Goal: Task Accomplishment & Management: Complete application form

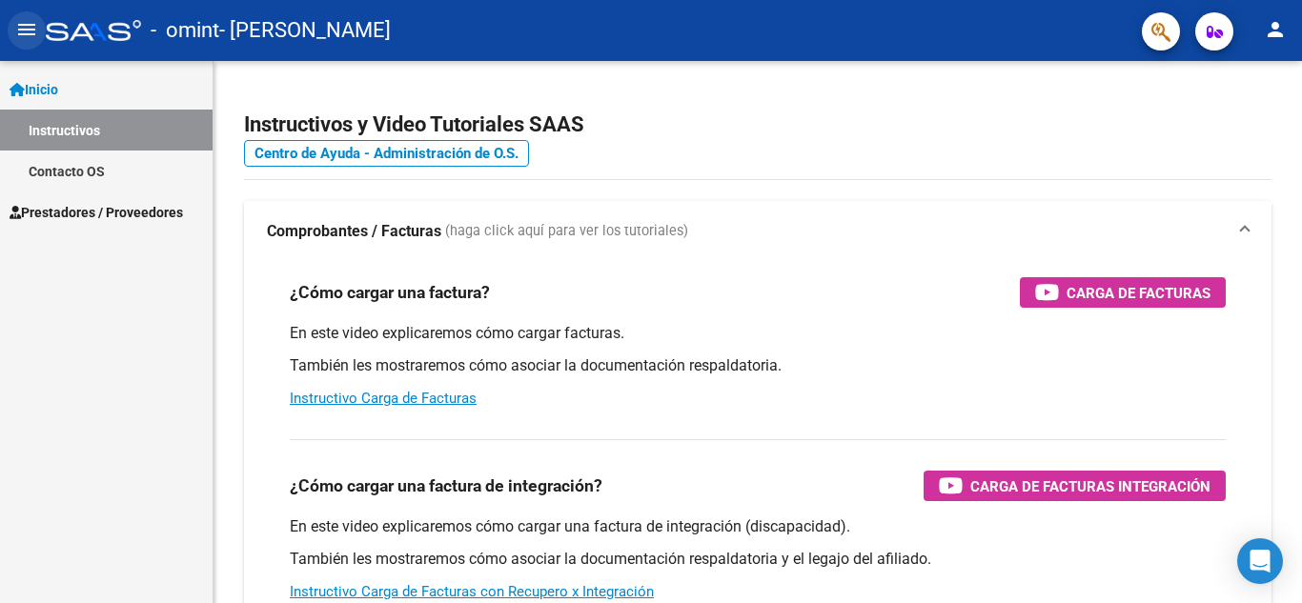
click at [29, 37] on mat-icon "menu" at bounding box center [26, 29] width 23 height 23
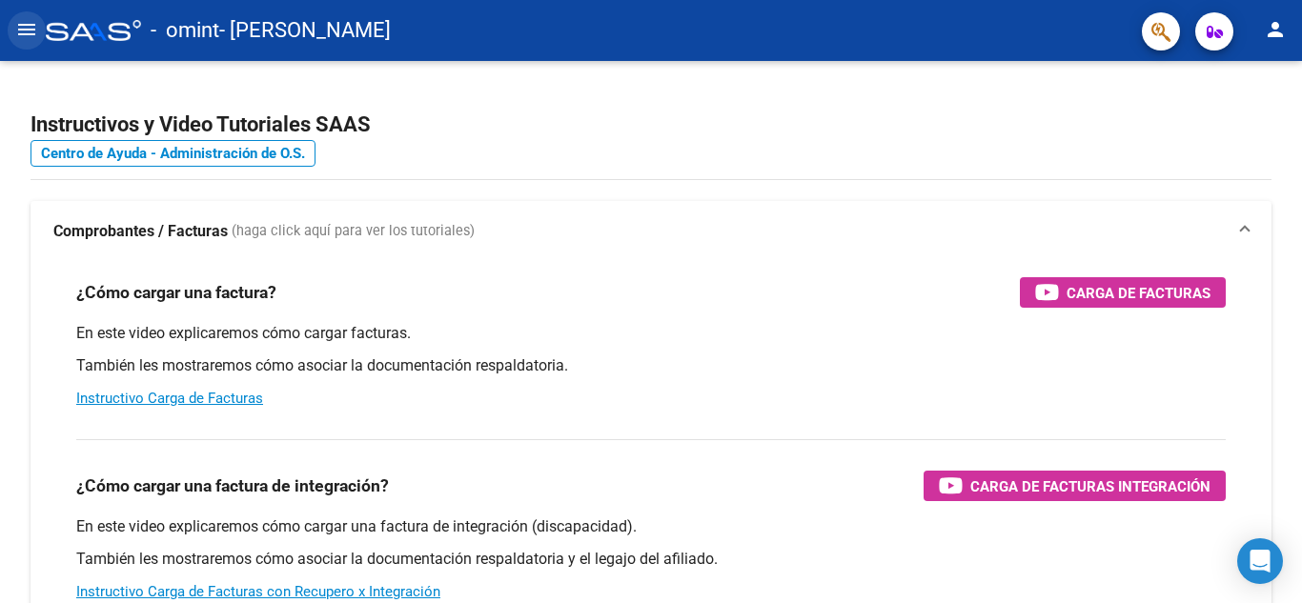
click at [41, 36] on button "menu" at bounding box center [27, 30] width 38 height 38
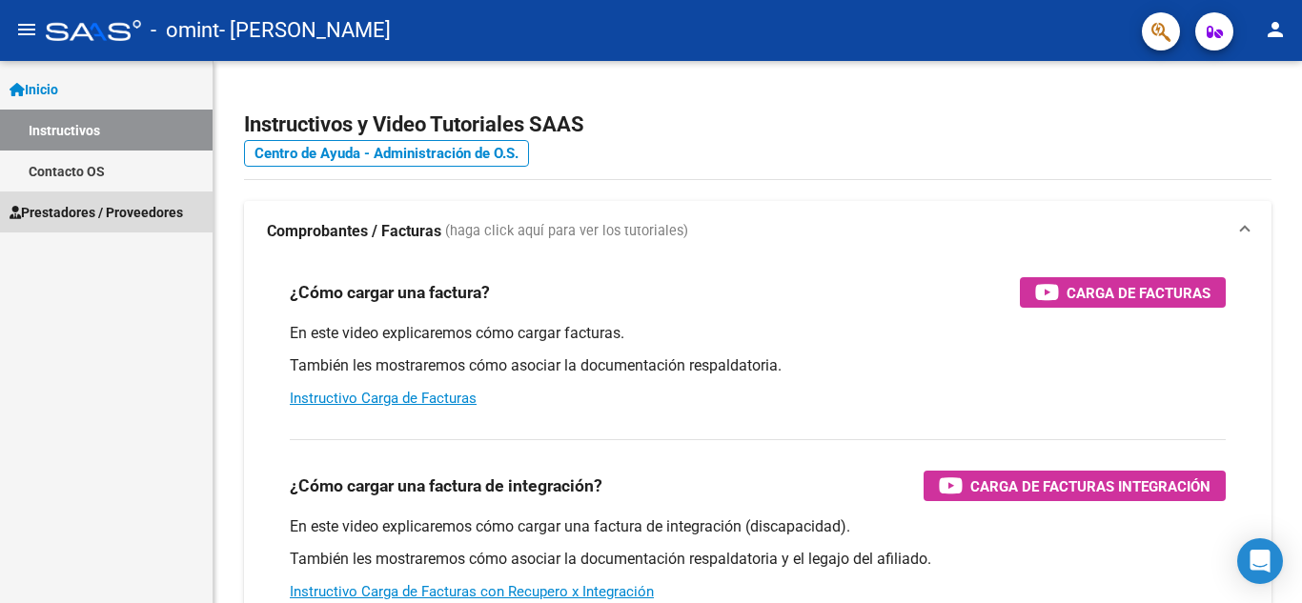
click at [132, 213] on span "Prestadores / Proveedores" at bounding box center [96, 212] width 173 height 21
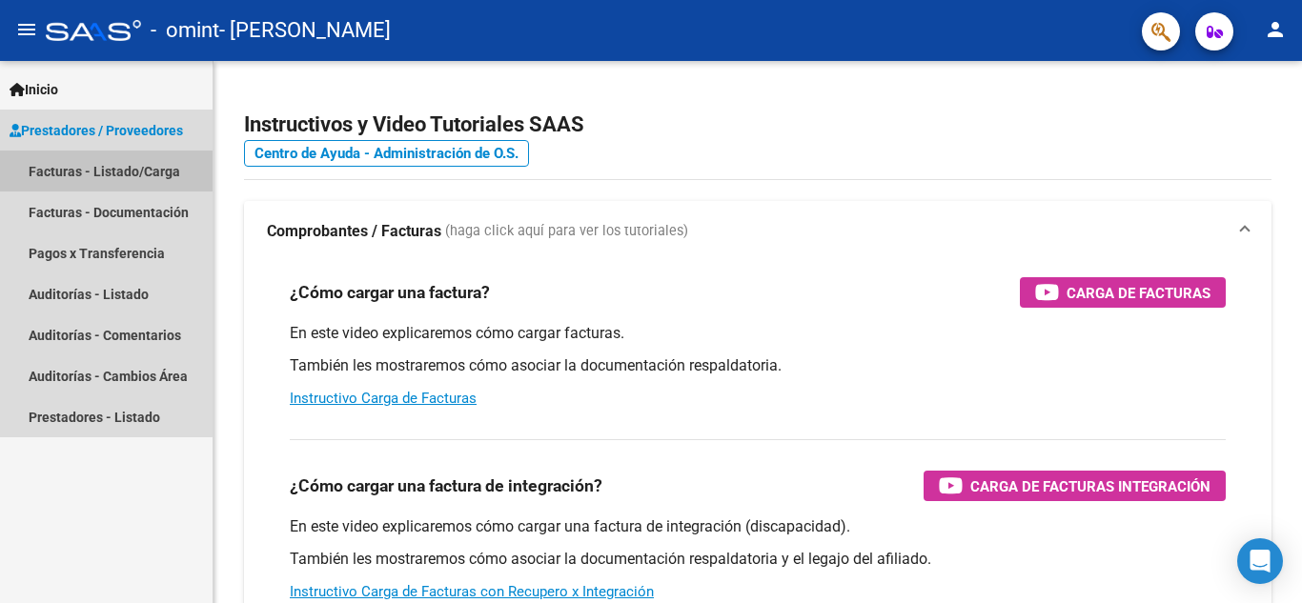
click at [90, 171] on link "Facturas - Listado/Carga" at bounding box center [106, 171] width 213 height 41
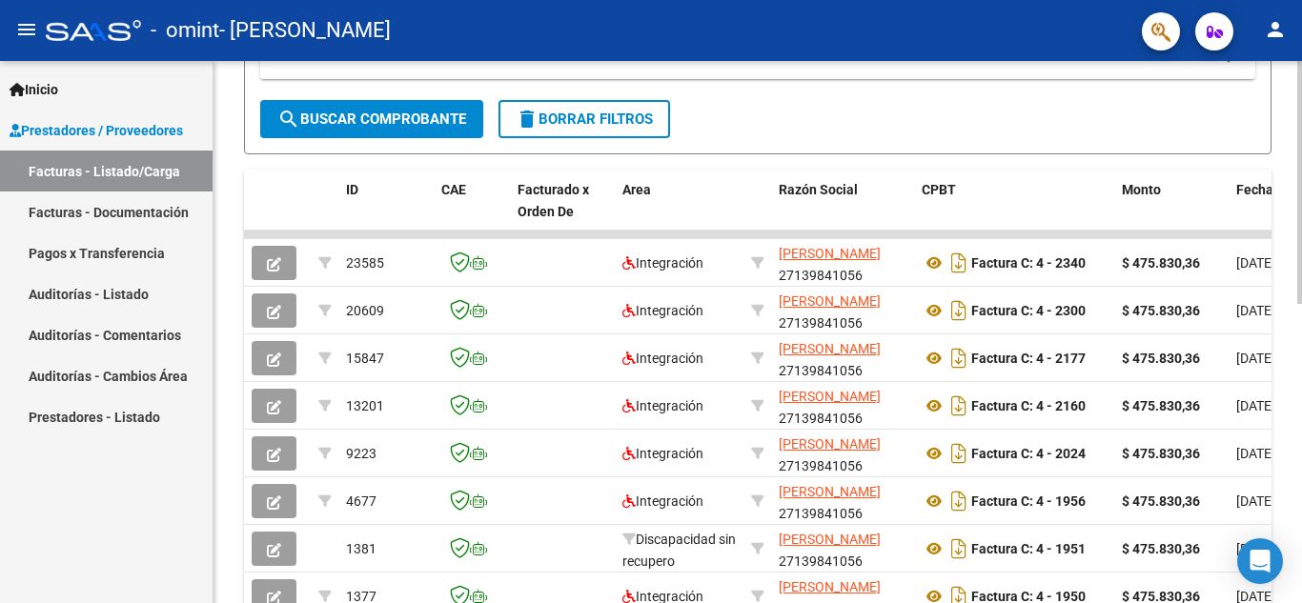
click at [1287, 330] on div at bounding box center [1299, 398] width 5 height 243
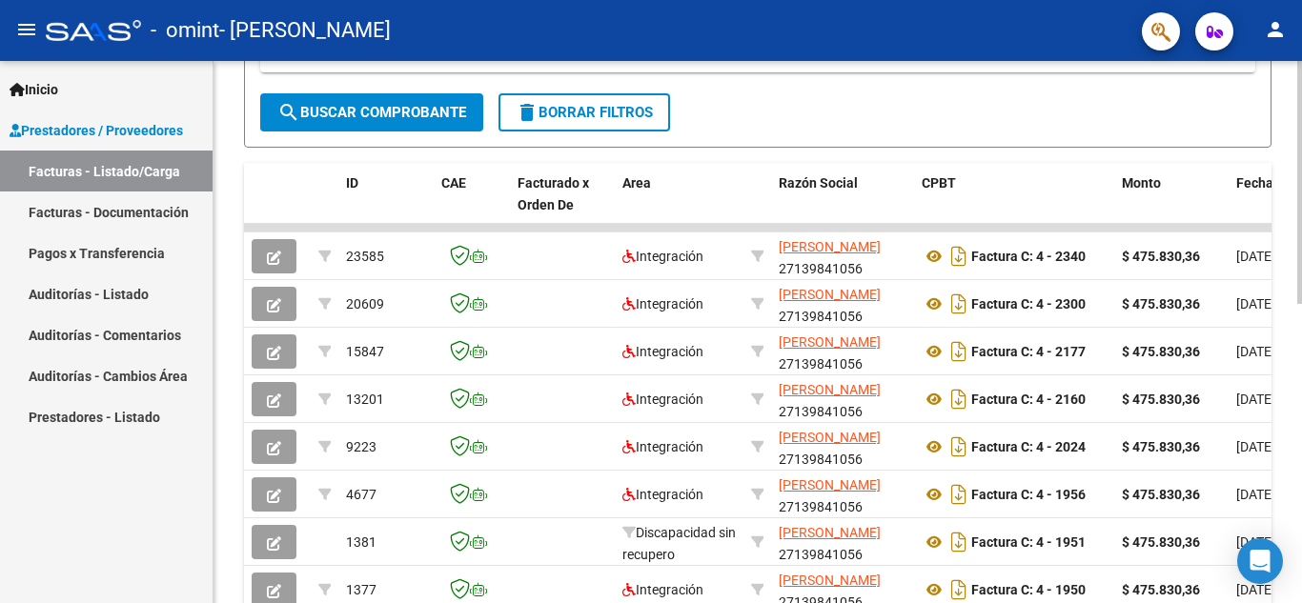
scroll to position [667, 0]
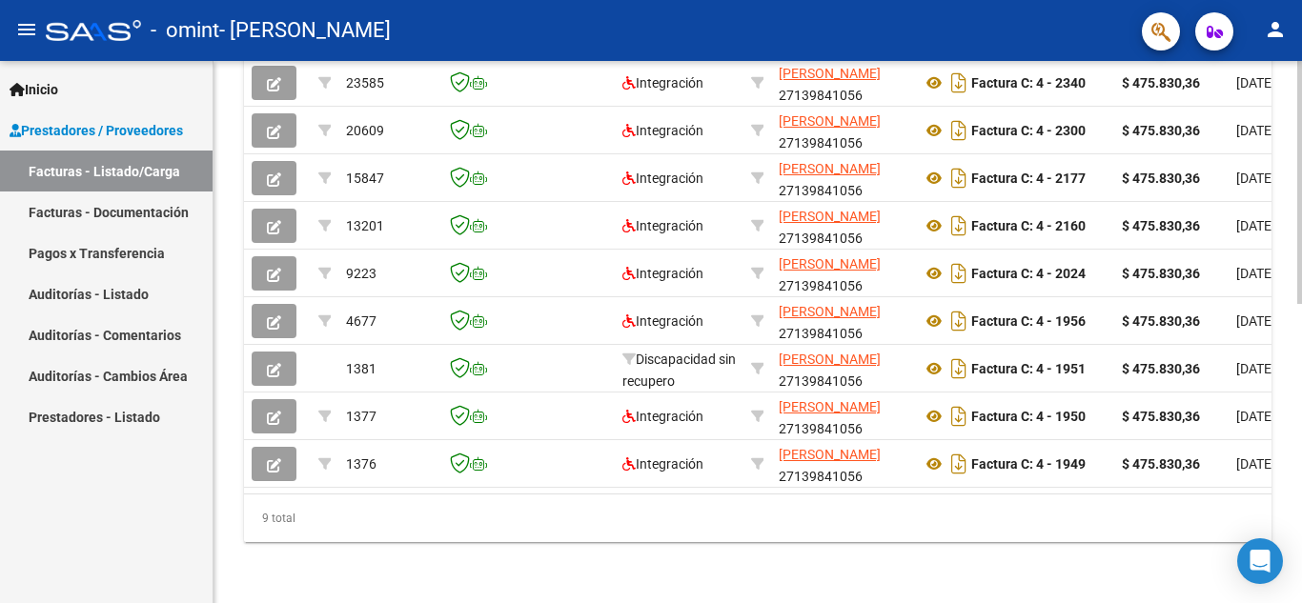
click at [1287, 542] on div "Video tutorial PRESTADORES -> Listado de CPBTs Emitidos por Prestadores / Prove…" at bounding box center [759, 6] width 1093 height 1194
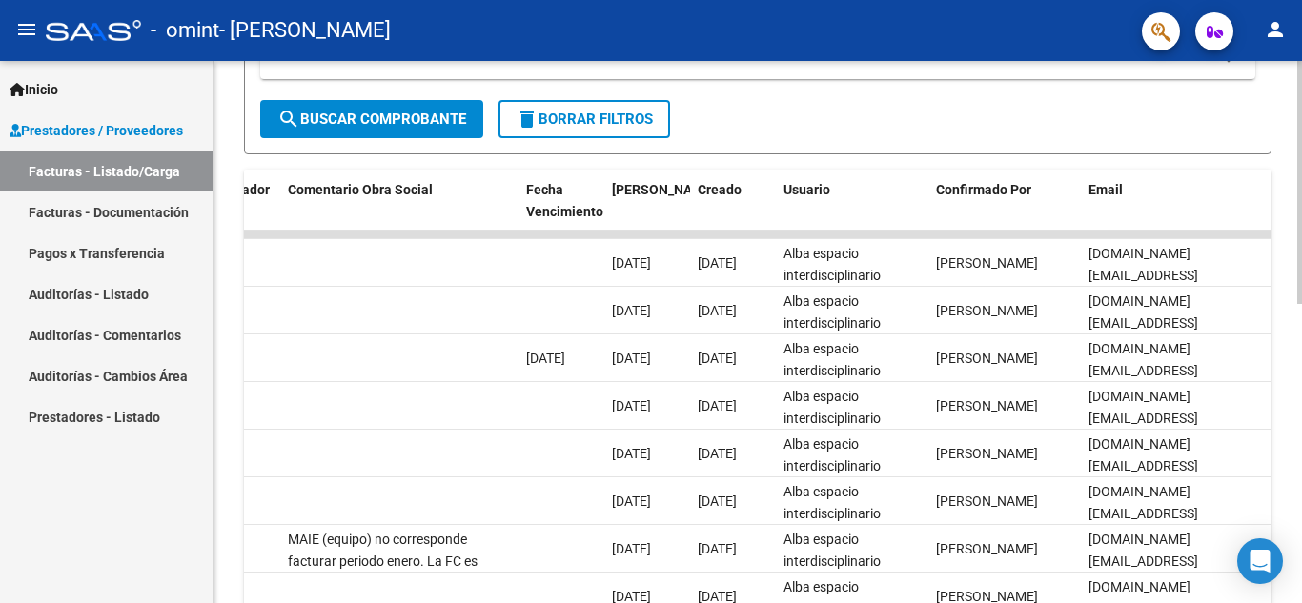
scroll to position [470, 0]
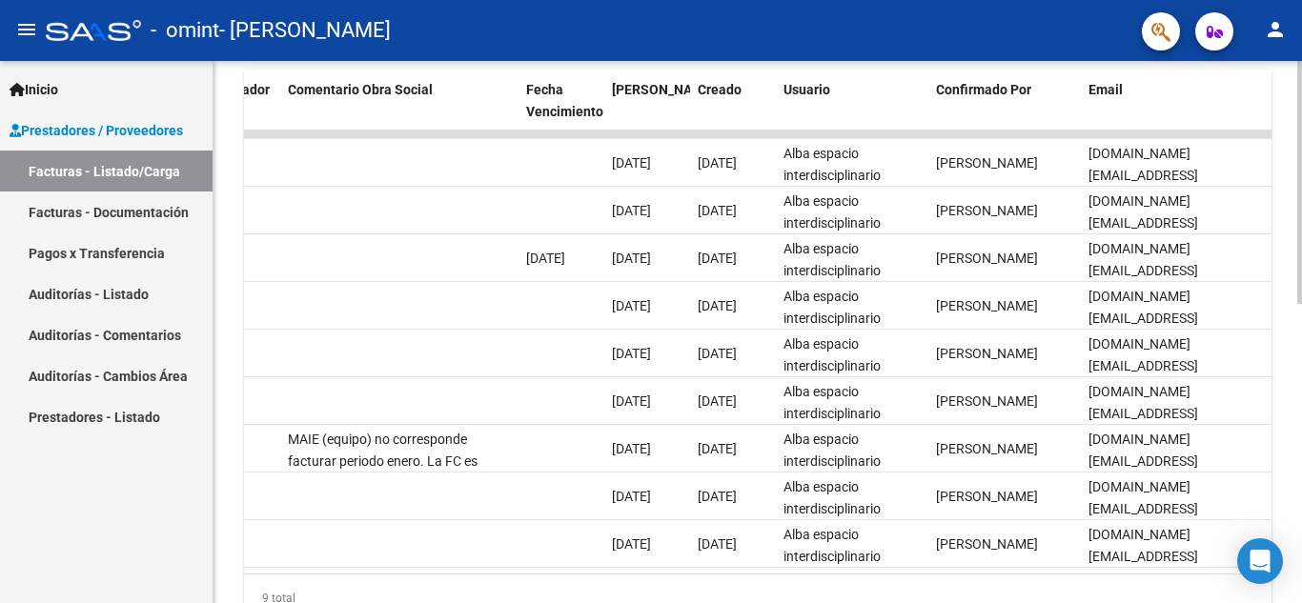
click at [1285, 404] on div "Video tutorial PRESTADORES -> Listado de CPBTs Emitidos por Prestadores / Prove…" at bounding box center [759, 86] width 1093 height 1194
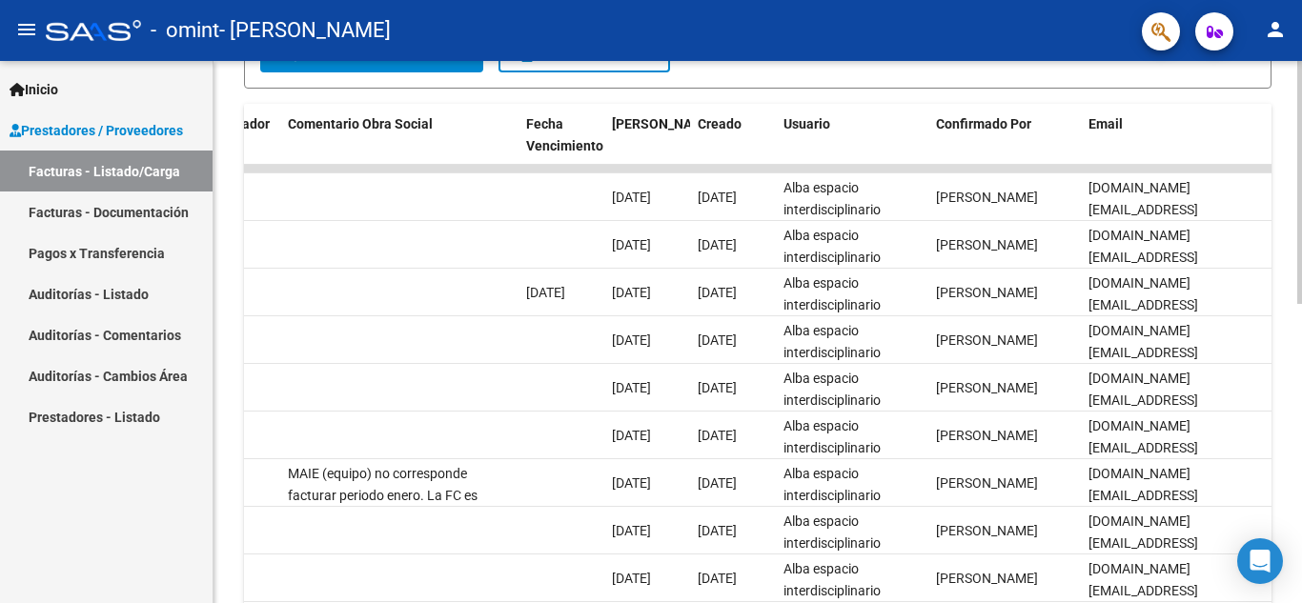
scroll to position [542, 0]
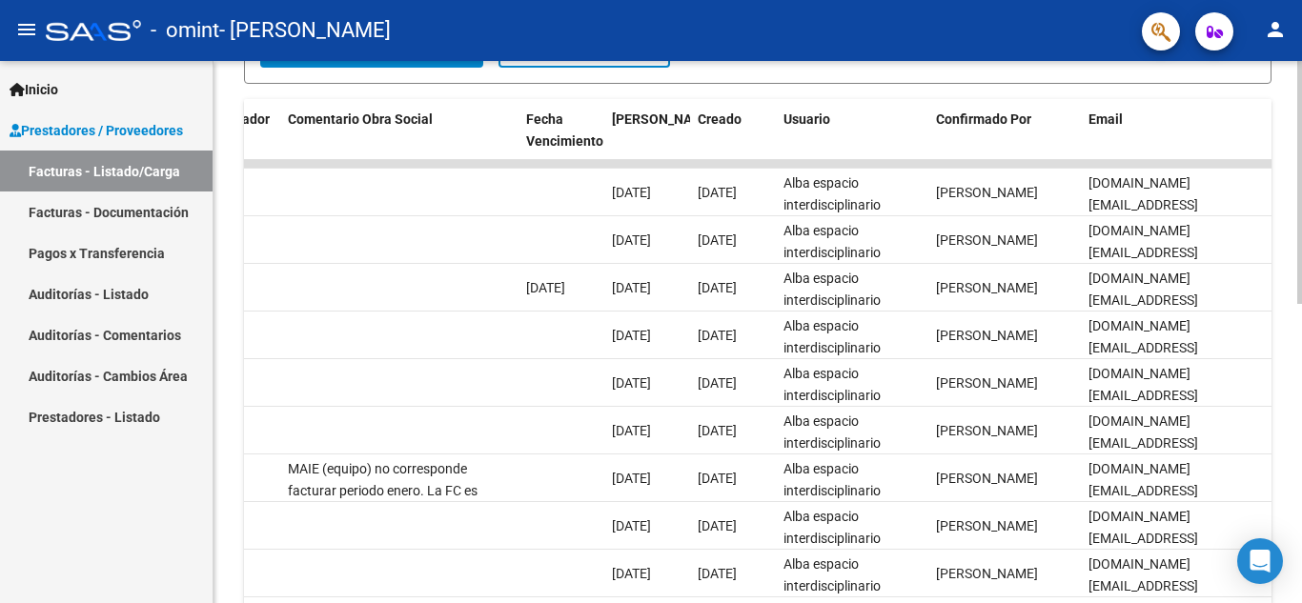
click at [1287, 433] on div at bounding box center [1299, 431] width 5 height 243
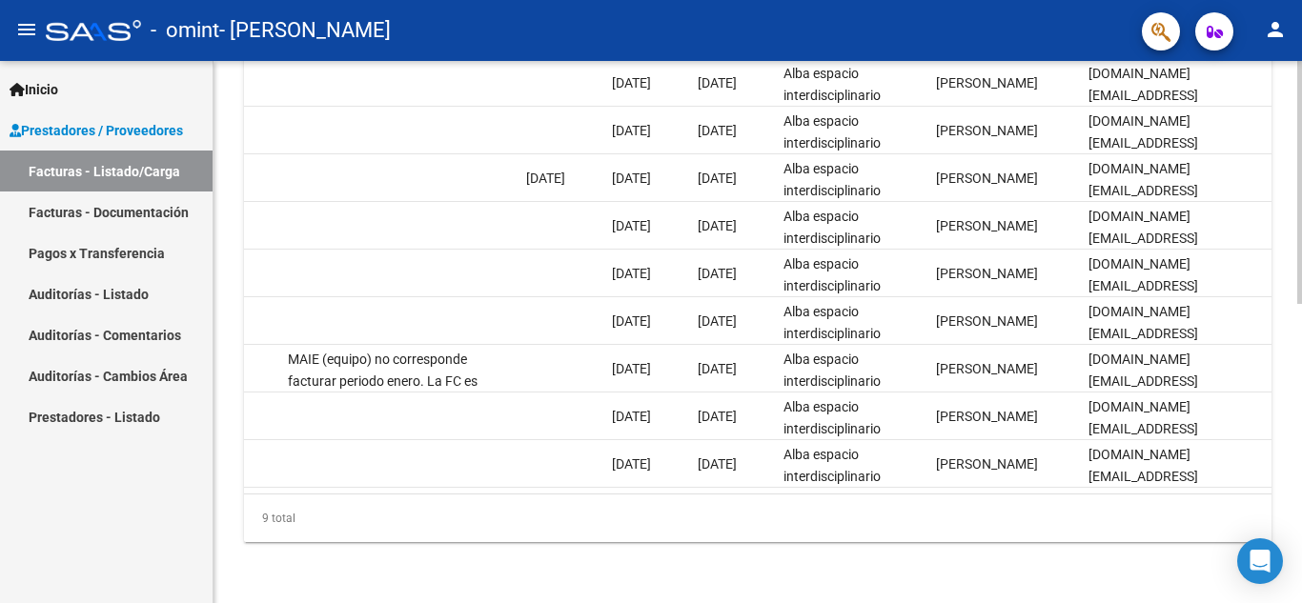
click at [1287, 510] on div "Video tutorial PRESTADORES -> Listado de CPBTs Emitidos por Prestadores / Prove…" at bounding box center [759, 6] width 1093 height 1194
drag, startPoint x: 1295, startPoint y: 437, endPoint x: 1296, endPoint y: 408, distance: 28.6
click at [1287, 408] on div "Video tutorial PRESTADORES -> Listado de CPBTs Emitidos por Prestadores / Prove…" at bounding box center [757, 6] width 1088 height 1194
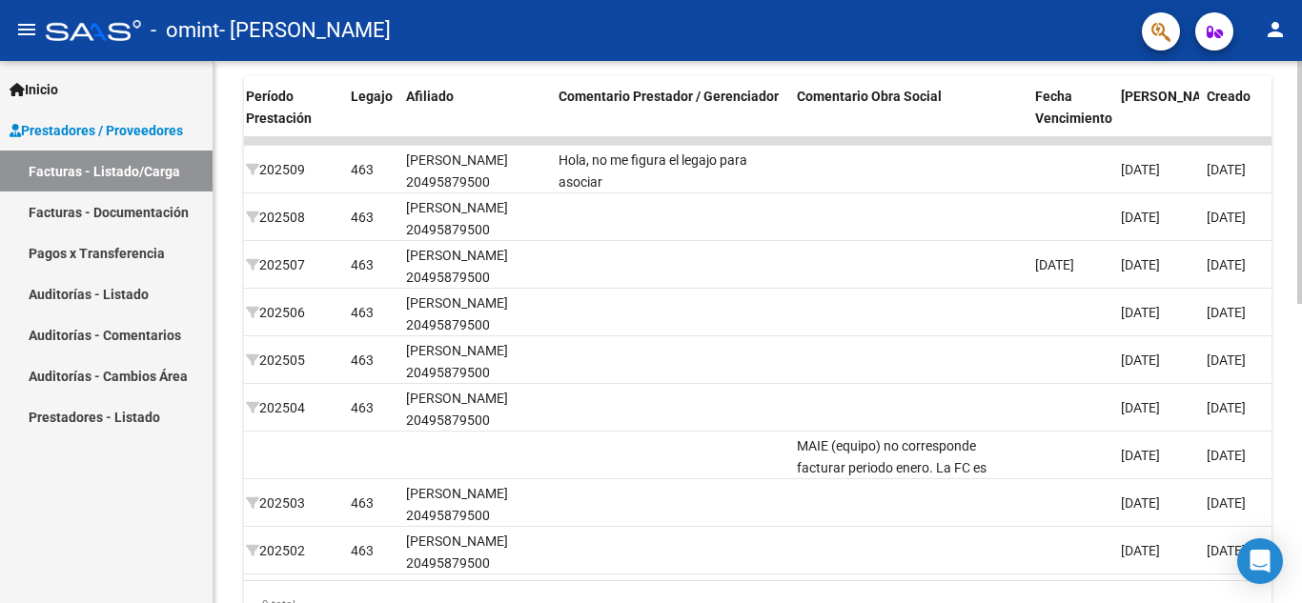
scroll to position [567, 0]
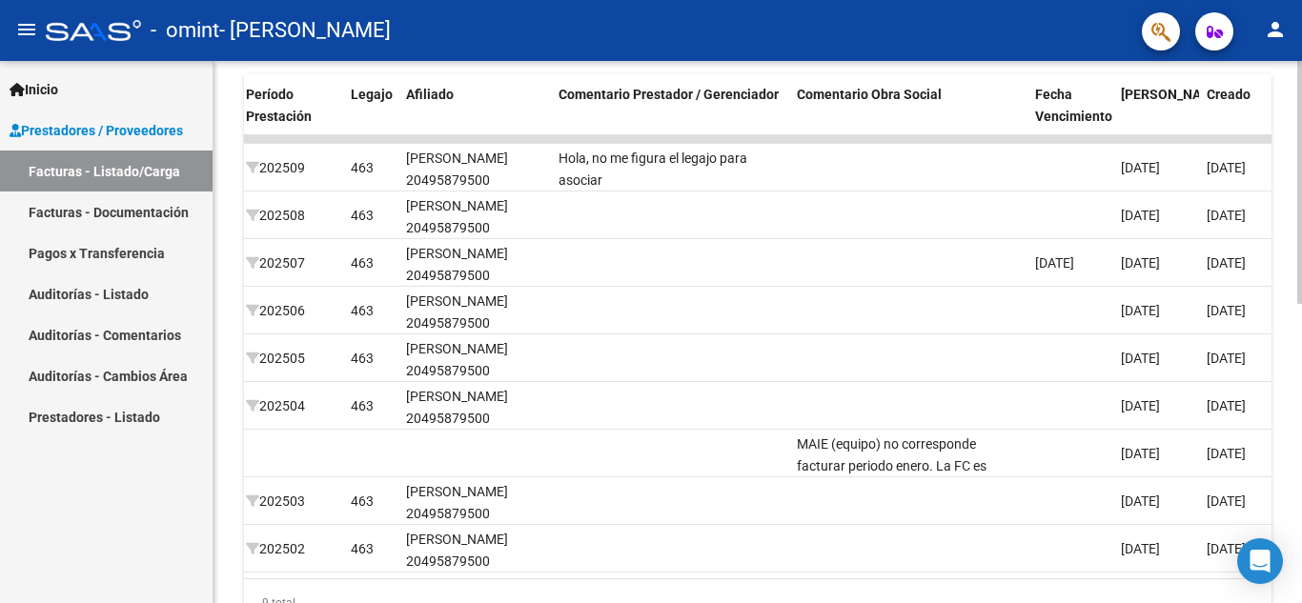
click at [1287, 405] on div at bounding box center [1299, 442] width 5 height 243
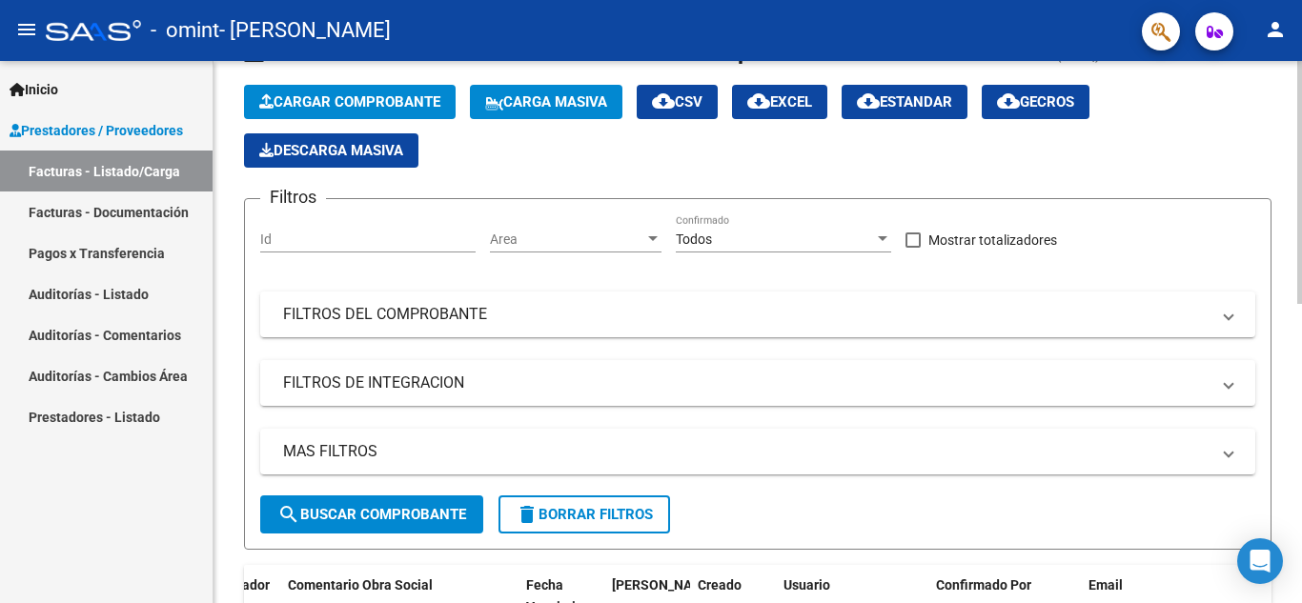
scroll to position [0, 0]
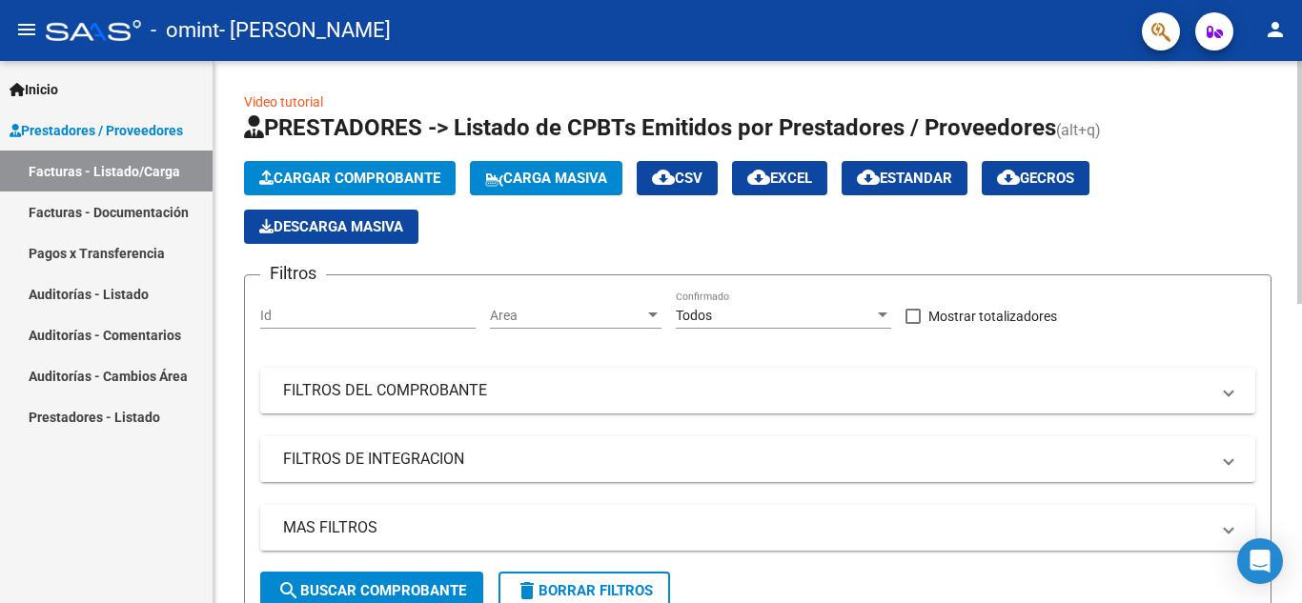
click at [1270, 48] on div "menu - omint - [PERSON_NAME] person Inicio Instructivos Contacto OS Prestadores…" at bounding box center [651, 301] width 1302 height 603
click at [340, 183] on span "Cargar Comprobante" at bounding box center [349, 178] width 181 height 17
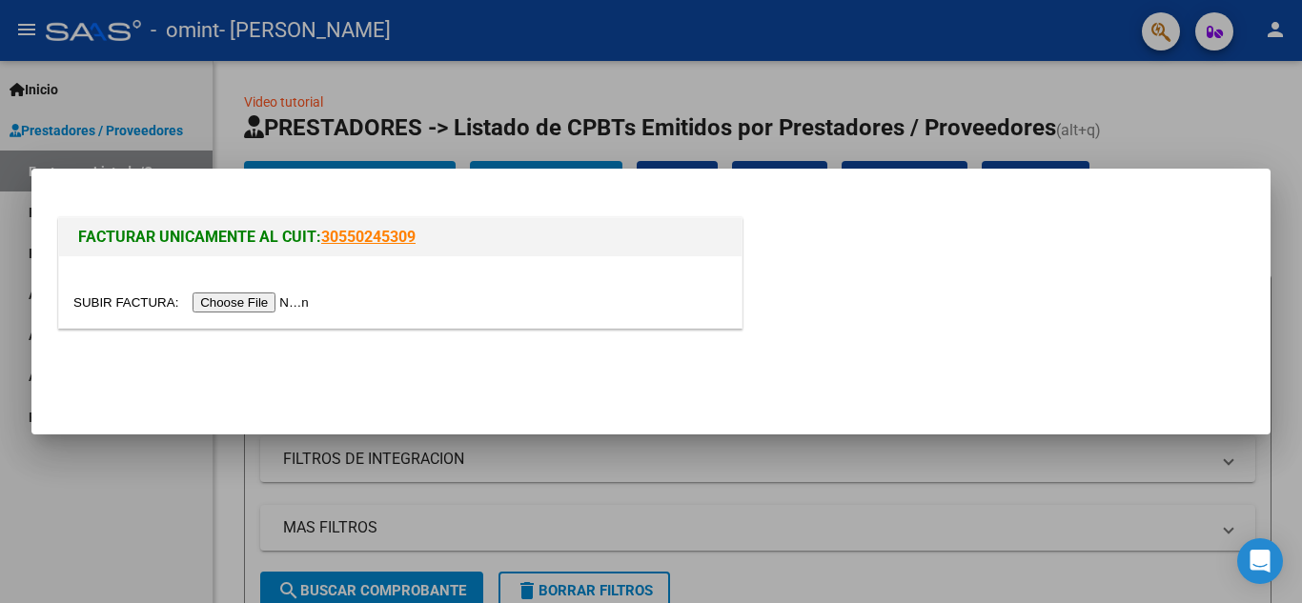
click at [247, 300] on input "file" at bounding box center [193, 303] width 241 height 20
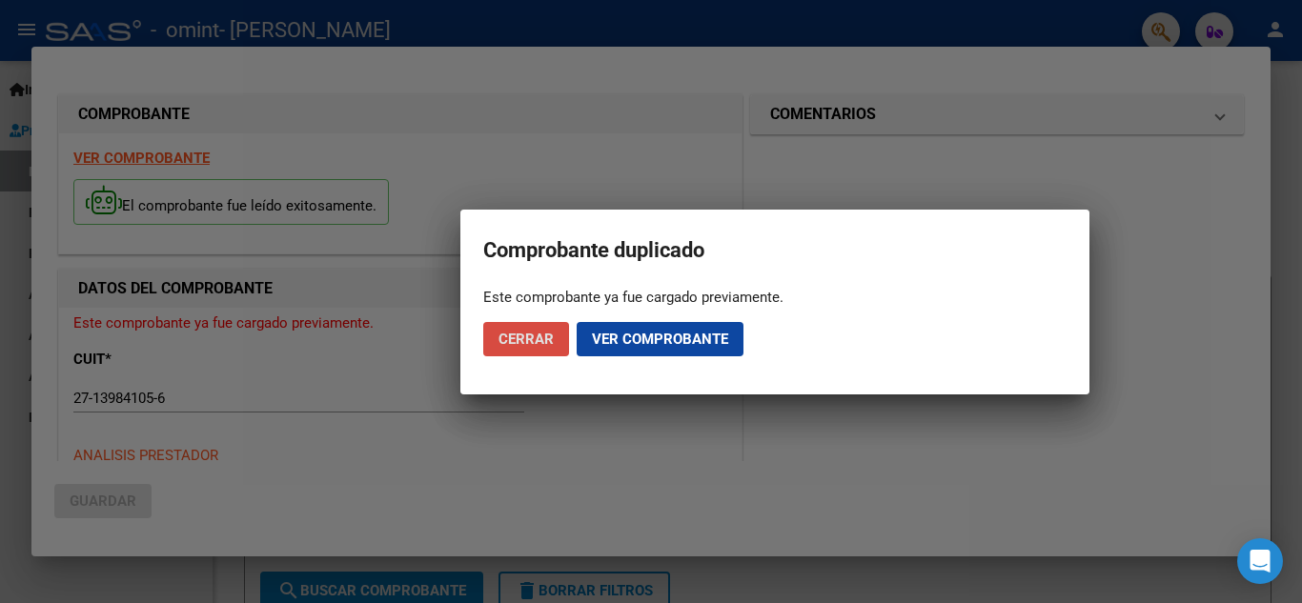
click at [532, 348] on button "Cerrar" at bounding box center [526, 339] width 86 height 34
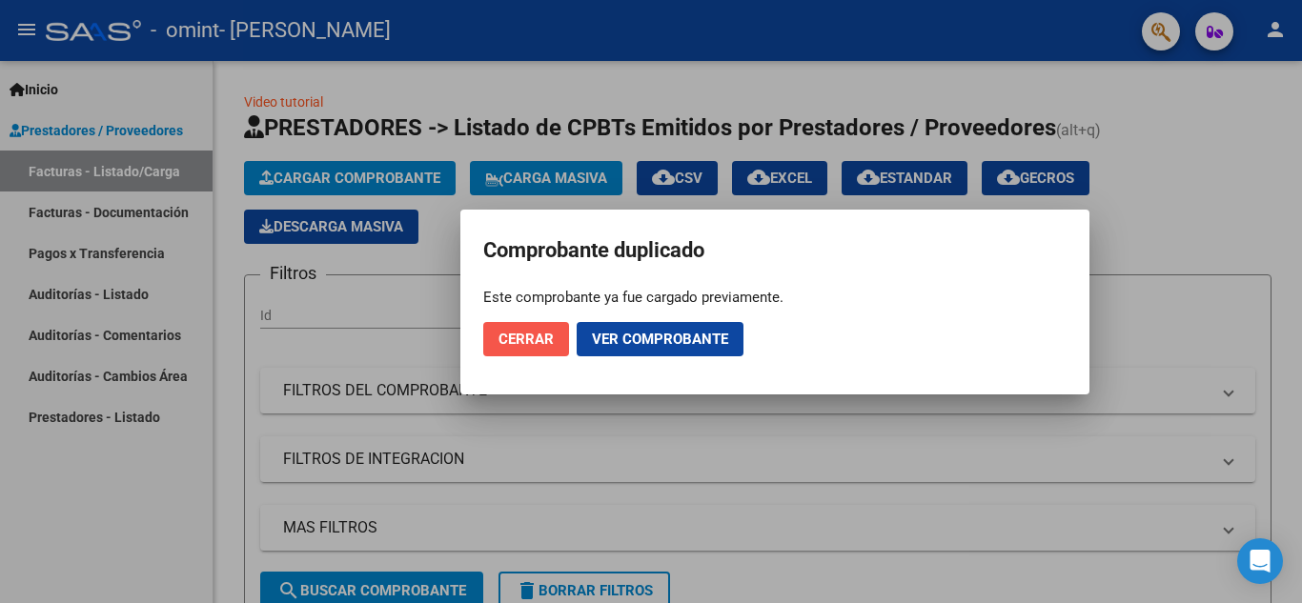
click at [532, 348] on button "Cerrar" at bounding box center [526, 339] width 86 height 34
